Goal: Navigation & Orientation: Find specific page/section

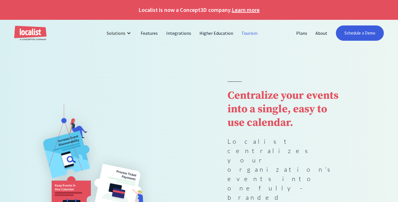
click at [243, 34] on link "Tourism" at bounding box center [249, 33] width 24 height 14
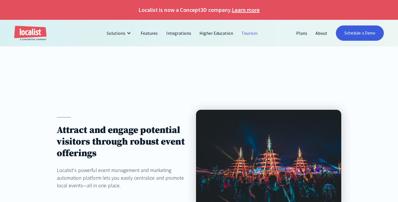
click at [245, 33] on link "Tourism" at bounding box center [249, 33] width 24 height 14
click at [39, 31] on img "home" at bounding box center [30, 33] width 32 height 15
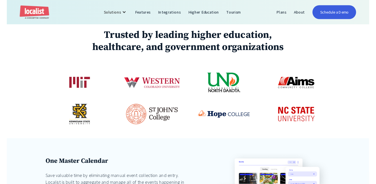
scroll to position [281, 0]
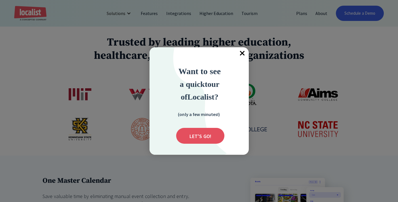
click at [239, 54] on span "×" at bounding box center [242, 53] width 12 height 12
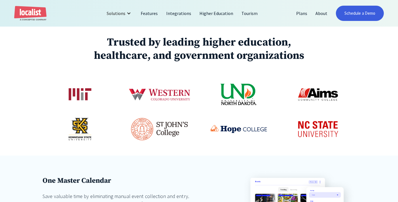
click at [172, 77] on img at bounding box center [159, 95] width 63 height 36
click at [248, 83] on img at bounding box center [238, 94] width 37 height 23
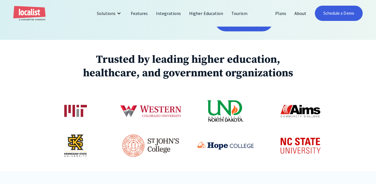
scroll to position [270, 0]
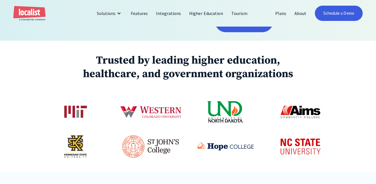
click at [158, 95] on img at bounding box center [150, 113] width 63 height 36
click at [232, 101] on img at bounding box center [225, 112] width 37 height 23
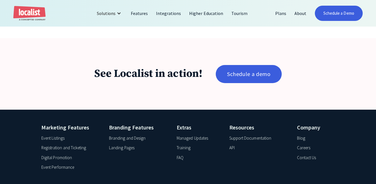
scroll to position [911, 0]
